Goal: Information Seeking & Learning: Compare options

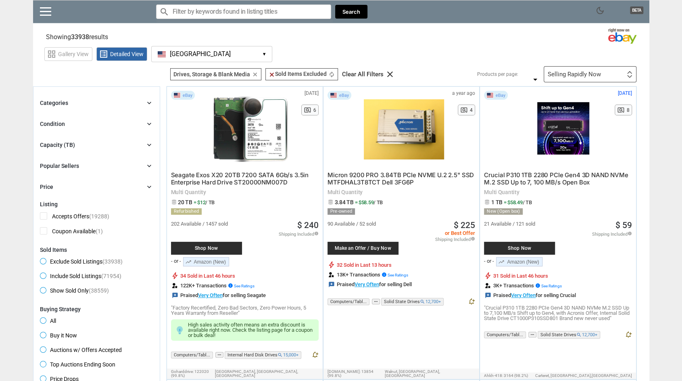
click at [149, 145] on icon "chevron_right" at bounding box center [149, 145] width 8 height 8
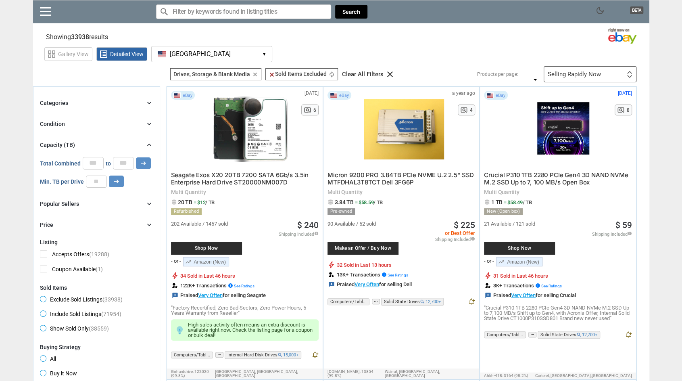
click at [94, 161] on input "*" at bounding box center [93, 163] width 21 height 12
click at [93, 165] on input "*" at bounding box center [93, 163] width 21 height 12
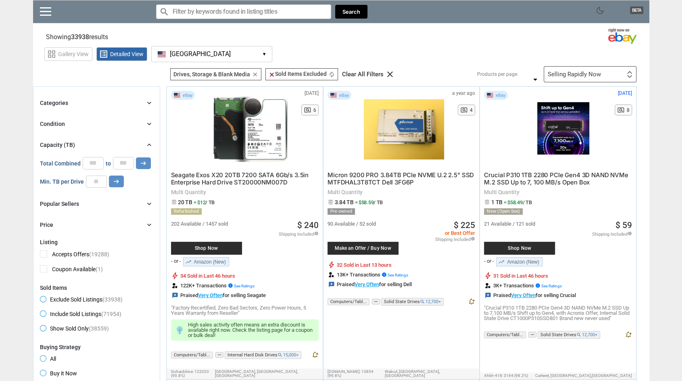
click at [93, 165] on input "*" at bounding box center [93, 163] width 21 height 12
type input "*"
click at [93, 165] on input "*" at bounding box center [93, 163] width 21 height 12
click at [100, 181] on input "*" at bounding box center [96, 181] width 21 height 12
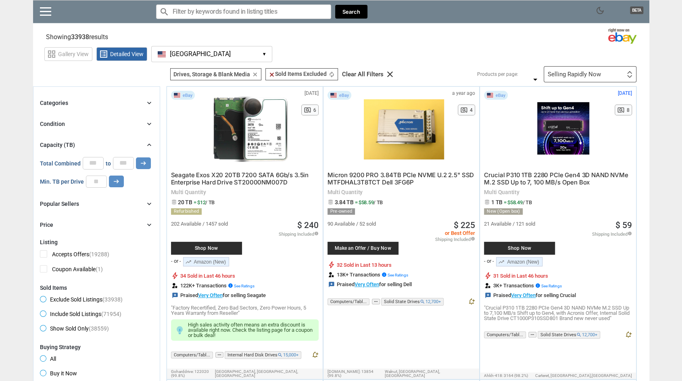
click at [100, 180] on input "*" at bounding box center [96, 181] width 21 height 12
type input "*"
click at [100, 180] on input "*" at bounding box center [96, 181] width 21 height 12
click at [152, 107] on div "Categories chevron_right" at bounding box center [96, 103] width 113 height 10
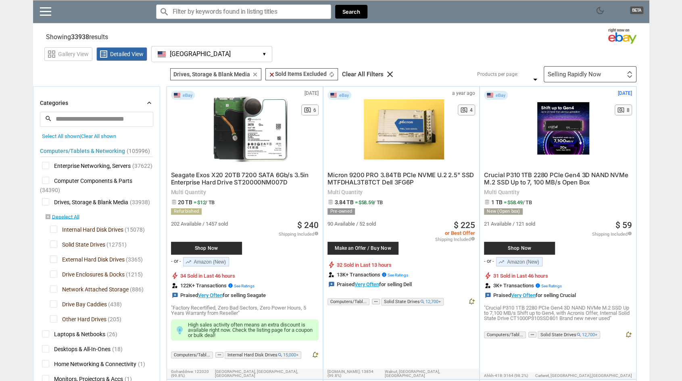
click at [152, 105] on icon "chevron_right" at bounding box center [149, 103] width 8 height 8
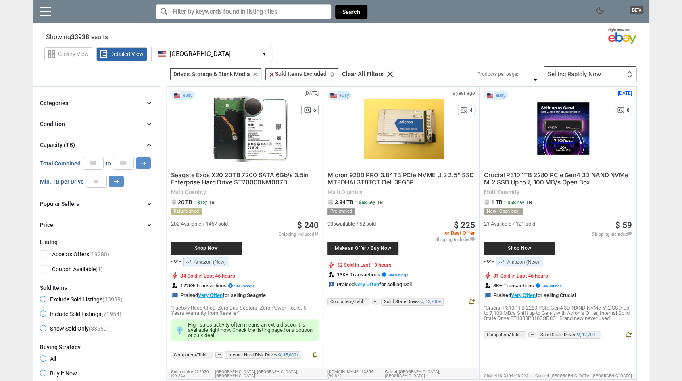
click at [619, 77] on div "Selling Rapidly Now First or Last Chance to Buy Recently Listed Selling Rapidly…" at bounding box center [590, 74] width 93 height 16
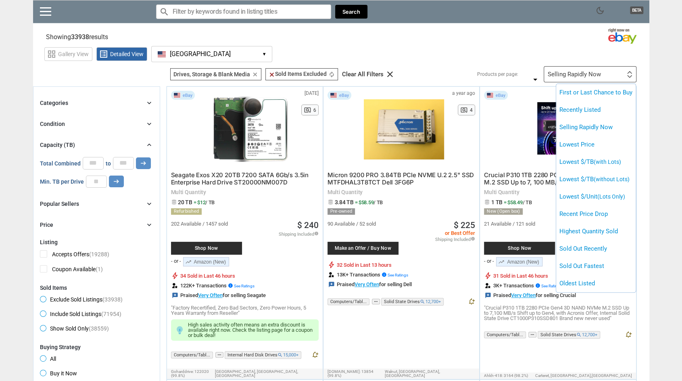
click at [651, 91] on div at bounding box center [341, 190] width 682 height 381
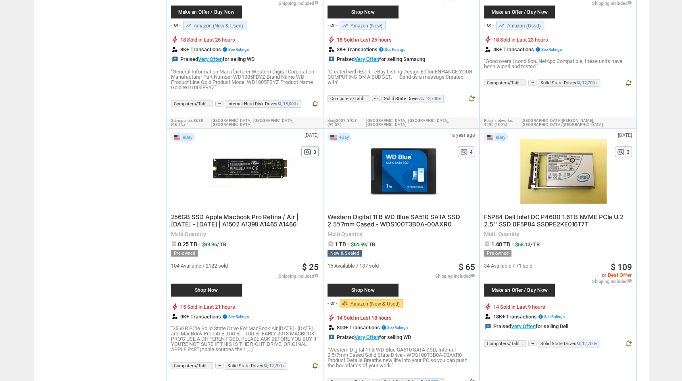
scroll to position [1384, 0]
